Goal: Information Seeking & Learning: Understand process/instructions

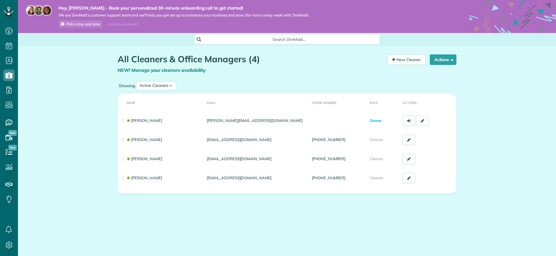
scroll to position [3, 3]
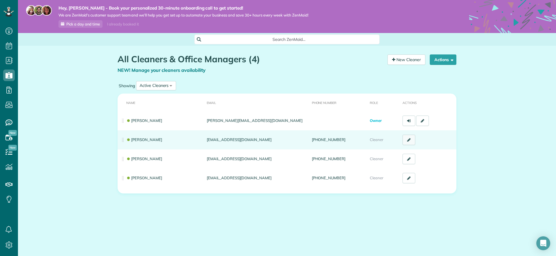
click at [406, 142] on link at bounding box center [409, 140] width 13 height 10
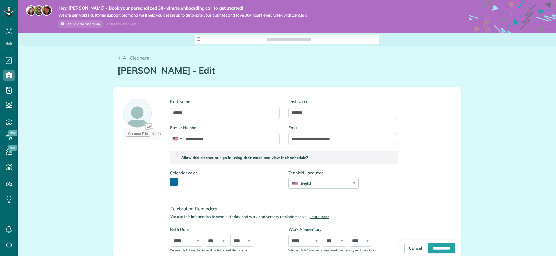
scroll to position [3, 3]
type input "**********"
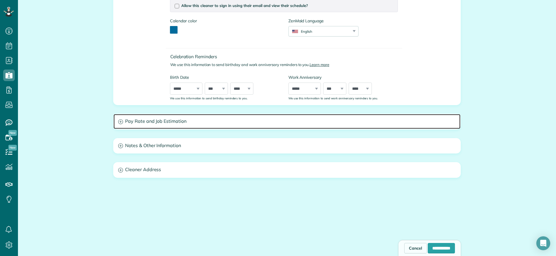
click at [188, 118] on h3 "Pay Rate and Job Estimation" at bounding box center [287, 121] width 347 height 15
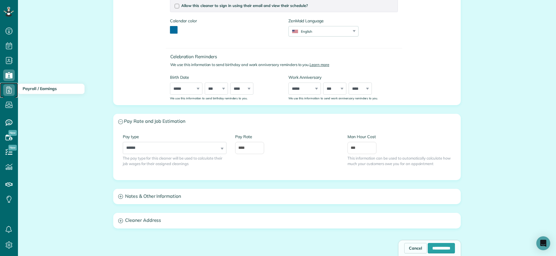
click at [10, 88] on icon at bounding box center [9, 90] width 12 height 12
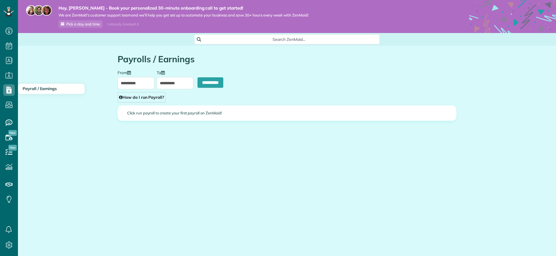
scroll to position [3, 3]
type input "**********"
click at [144, 95] on link "How do I run Payroll?" at bounding box center [142, 97] width 48 height 10
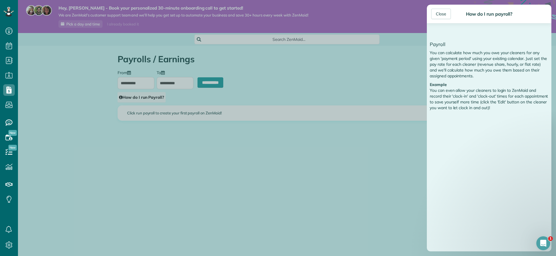
scroll to position [0, 0]
click at [439, 12] on div "Close" at bounding box center [441, 14] width 20 height 10
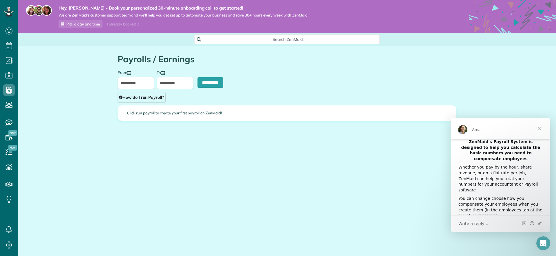
scroll to position [11, 0]
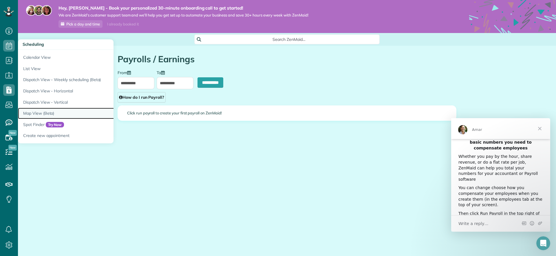
click at [43, 113] on link "Map View (Beta)" at bounding box center [90, 113] width 145 height 11
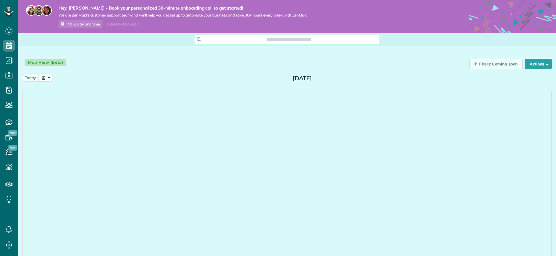
scroll to position [3, 3]
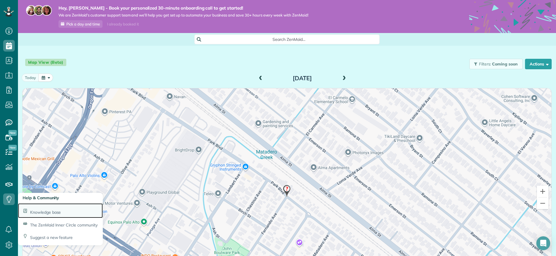
click at [44, 213] on span "Knowledge base" at bounding box center [45, 212] width 31 height 5
